Goal: Book appointment/travel/reservation

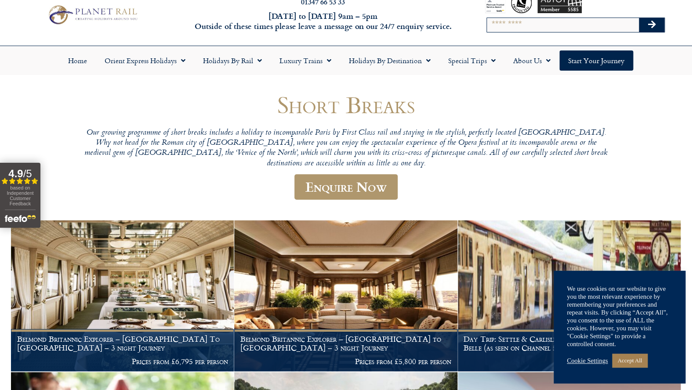
scroll to position [24, 0]
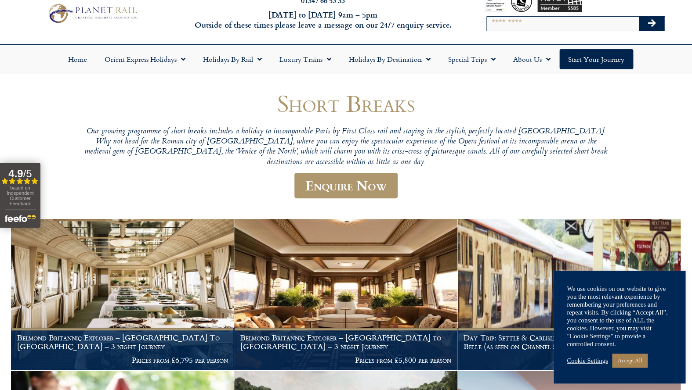
click at [593, 362] on link "Cookie Settings" at bounding box center [587, 361] width 41 height 8
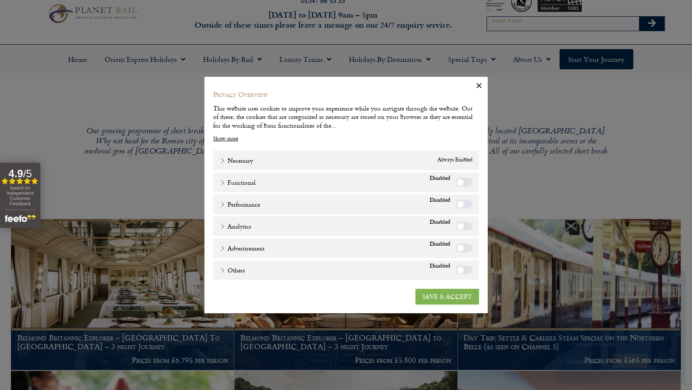
click at [451, 295] on link "SAVE & ACCEPT" at bounding box center [447, 297] width 64 height 16
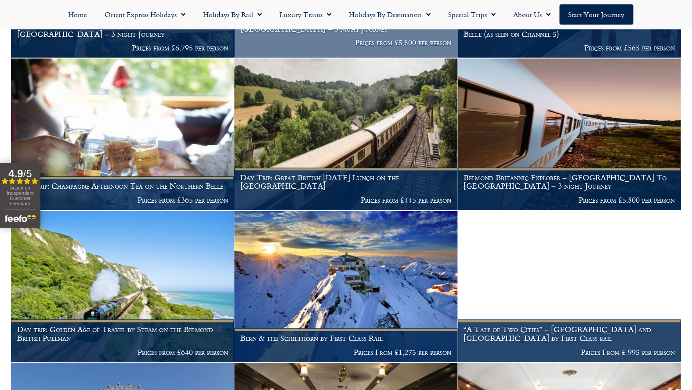
scroll to position [0, 0]
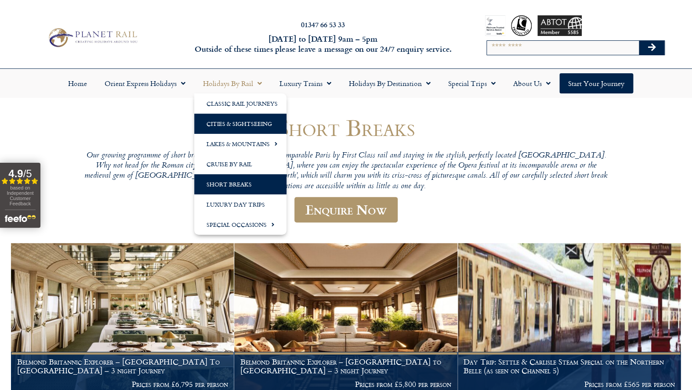
click at [250, 125] on link "Cities & Sightseeing" at bounding box center [240, 124] width 92 height 20
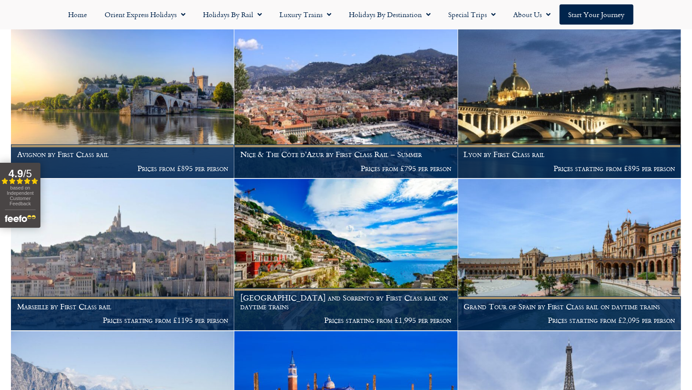
scroll to position [3313, 0]
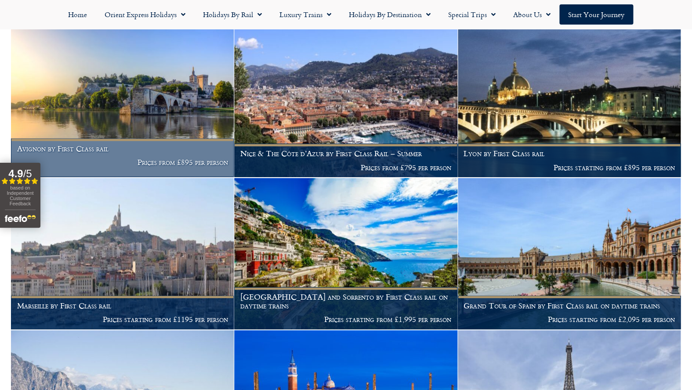
click at [118, 143] on figcaption "Avignon by First Class rail Prices from £895 per person" at bounding box center [122, 157] width 223 height 39
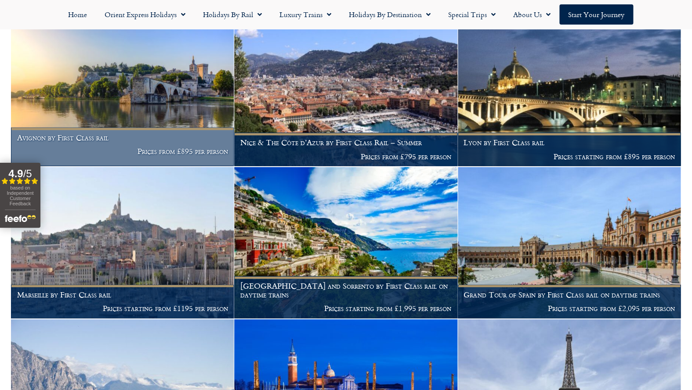
scroll to position [3326, 0]
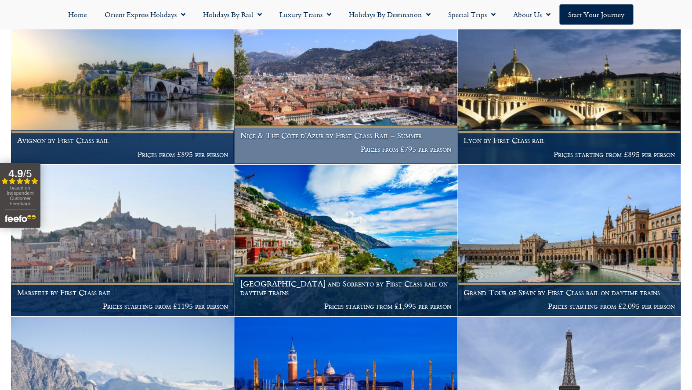
click at [422, 145] on p "Prices from £795 per person" at bounding box center [345, 149] width 211 height 9
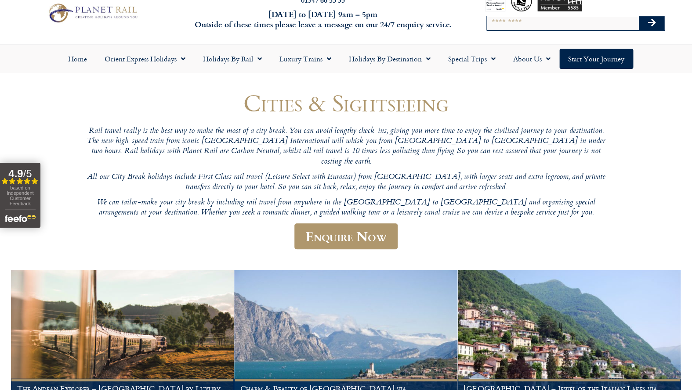
scroll to position [23, 0]
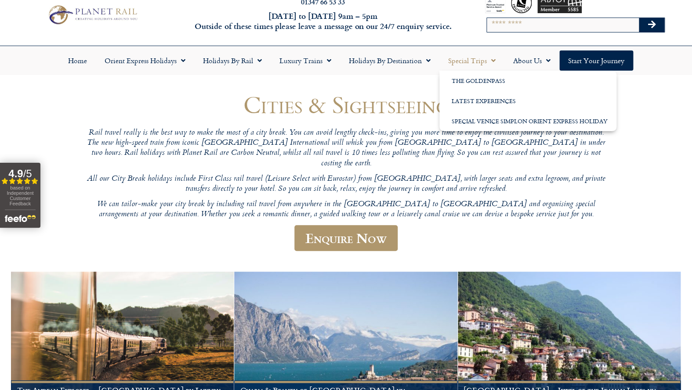
click at [490, 60] on span "Menu" at bounding box center [491, 61] width 9 height 16
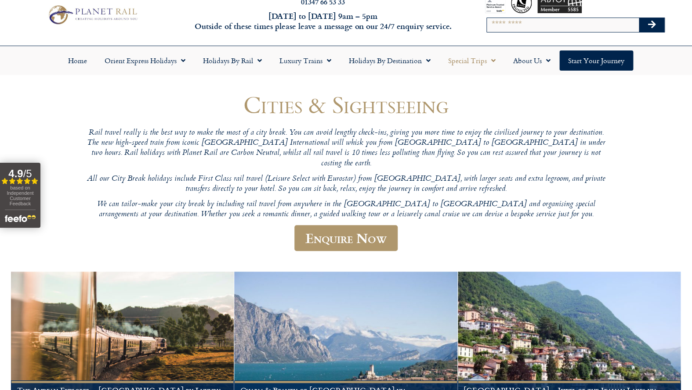
click at [491, 61] on span "Menu" at bounding box center [491, 61] width 9 height 16
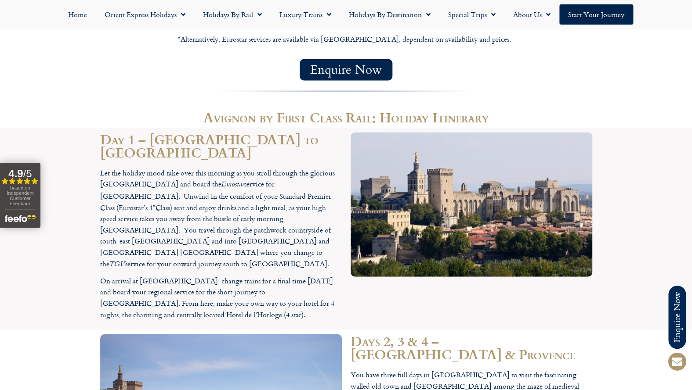
scroll to position [763, 0]
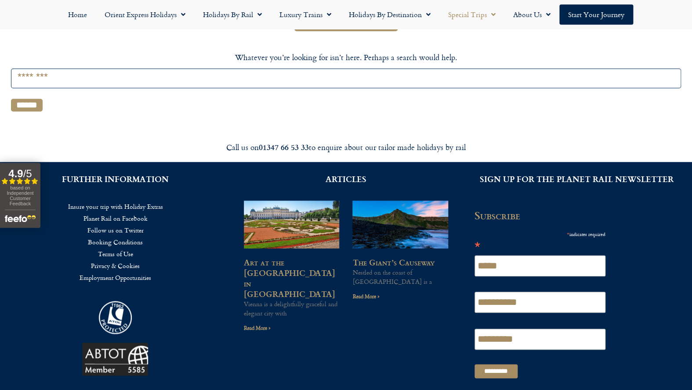
scroll to position [231, 0]
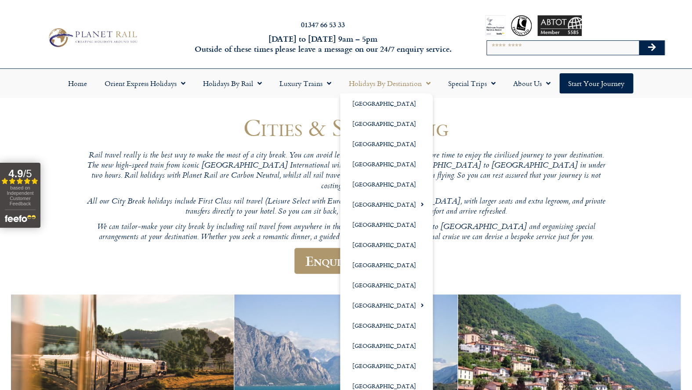
click at [426, 83] on span "Menu" at bounding box center [426, 84] width 9 height 16
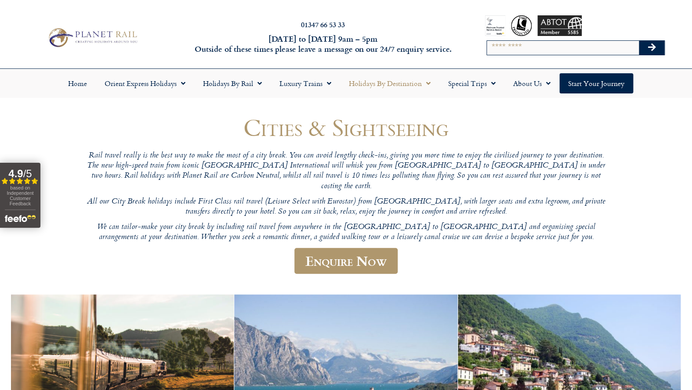
click at [426, 83] on span "Menu" at bounding box center [426, 84] width 9 height 16
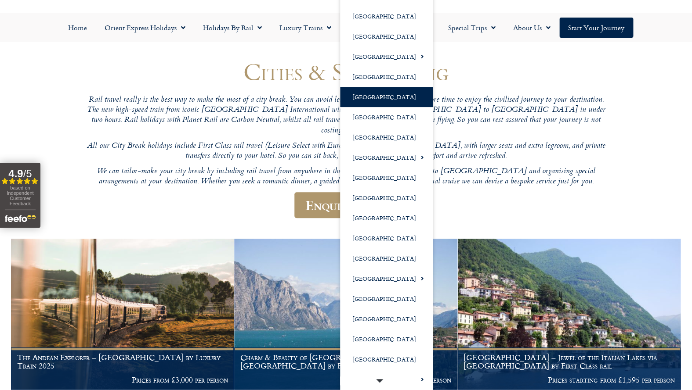
scroll to position [58, 0]
